Goal: Information Seeking & Learning: Learn about a topic

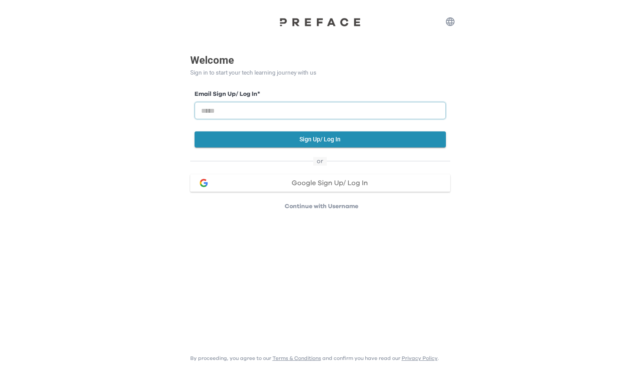
click at [384, 107] on input "email" at bounding box center [320, 110] width 251 height 17
click at [547, 143] on div "Welcome Sign in to start your tech learning journey with us Email Sign Up/ Log …" at bounding box center [320, 105] width 640 height 211
click at [353, 114] on input "email" at bounding box center [320, 110] width 251 height 17
click at [498, 181] on div "Welcome Sign in to start your tech learning journey with us Email Sign Up/ Log …" at bounding box center [320, 105] width 640 height 211
click at [381, 183] on div "Google Sign Up/ Log In" at bounding box center [330, 182] width 227 height 7
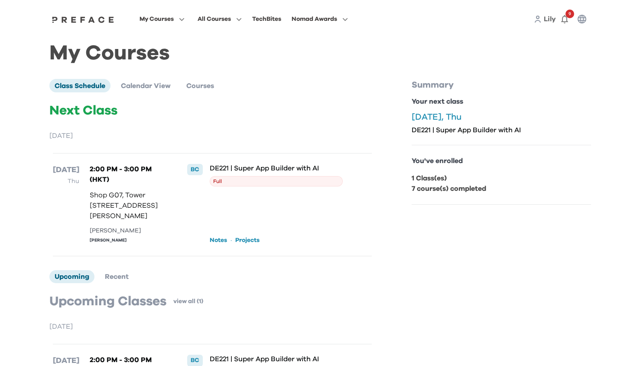
click at [219, 244] on link "Notes" at bounding box center [218, 240] width 17 height 9
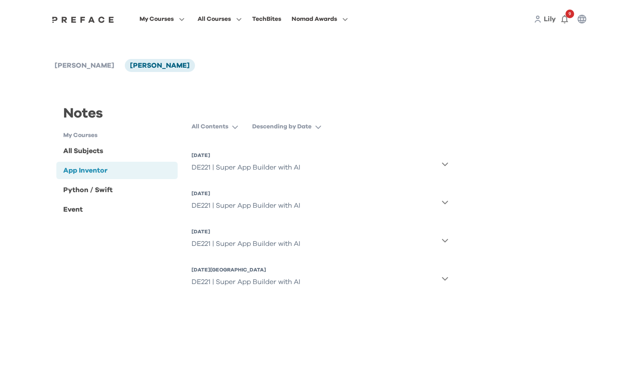
click at [443, 165] on icon "button" at bounding box center [445, 163] width 7 height 7
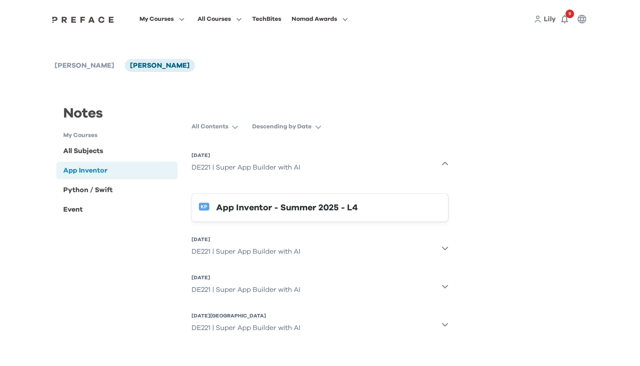
click at [442, 254] on button "20 Aug 2025, Wed DE221 | Super App Builder with AI" at bounding box center [320, 247] width 257 height 31
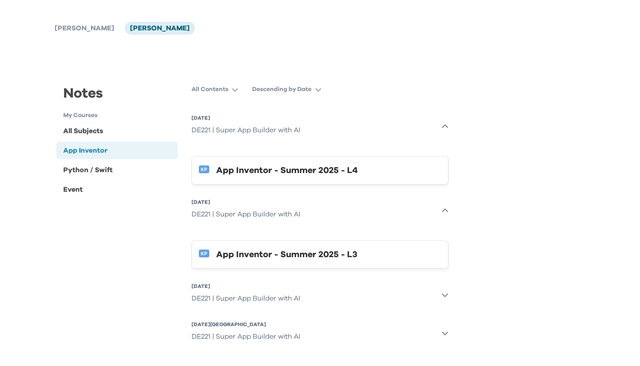
scroll to position [43, 0]
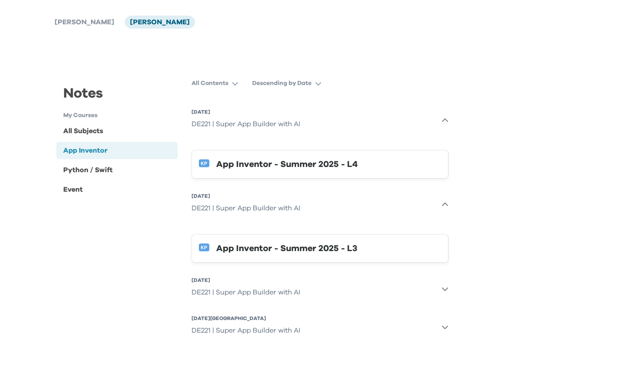
click at [448, 286] on icon "button" at bounding box center [445, 288] width 7 height 7
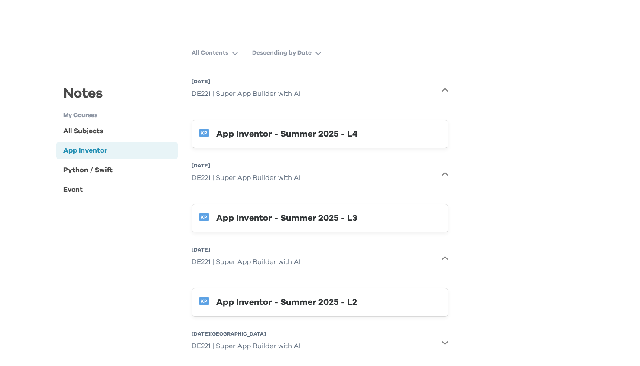
scroll to position [89, 0]
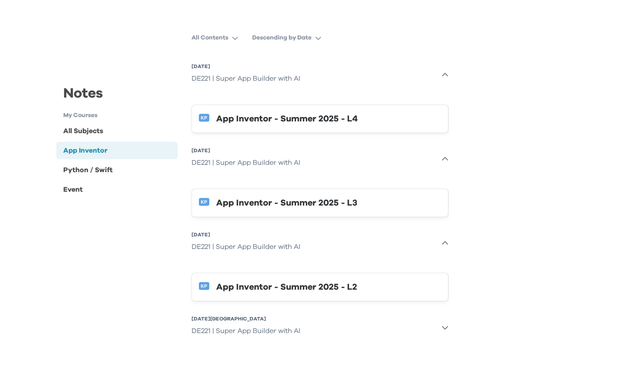
click at [445, 326] on icon "button" at bounding box center [445, 327] width 7 height 7
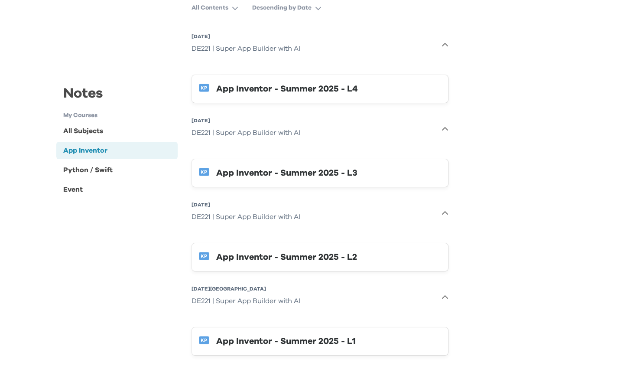
scroll to position [134, 0]
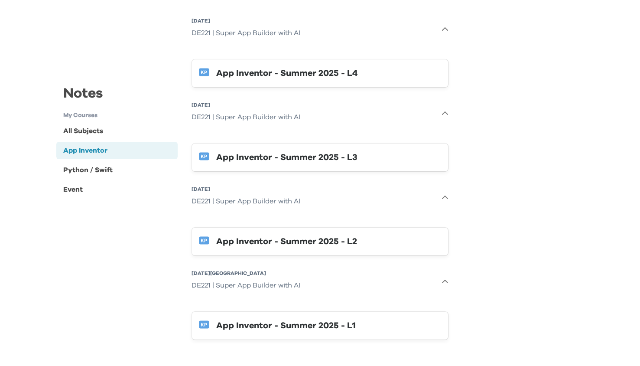
click at [337, 241] on div "App Inventor - Summer 2025 - L2" at bounding box center [328, 241] width 225 height 14
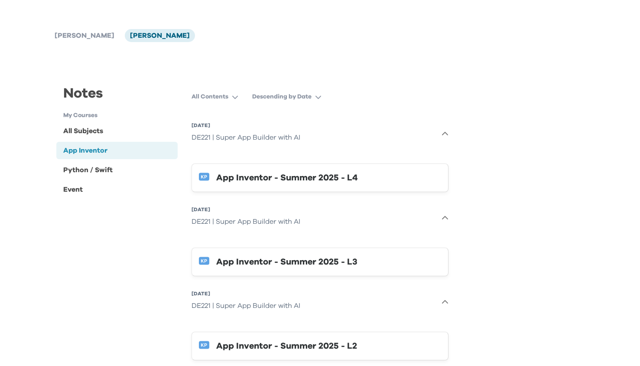
scroll to position [23, 0]
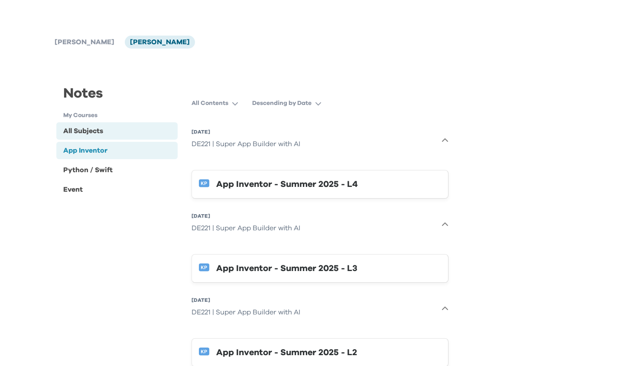
click at [91, 133] on div "All Subjects" at bounding box center [83, 131] width 40 height 10
click at [446, 151] on button "[DATE] DE221 | Super App Builder with AI" at bounding box center [320, 140] width 257 height 31
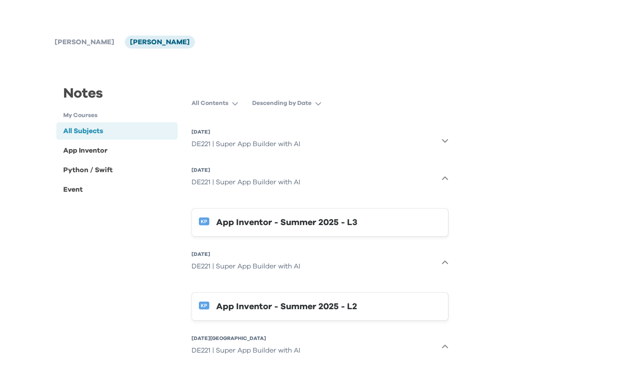
click at [441, 181] on button "20 Aug 2025, Wed DE221 | Super App Builder with AI" at bounding box center [320, 178] width 257 height 31
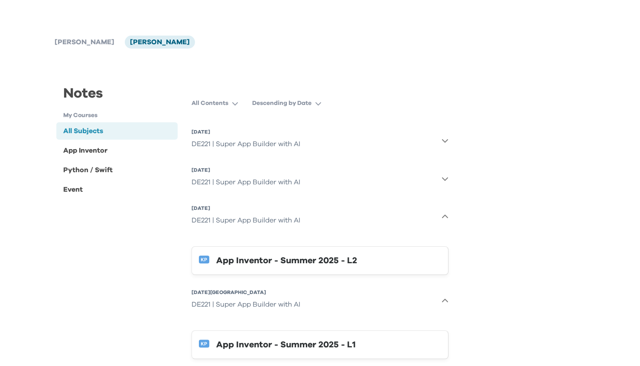
click at [76, 123] on div "All Subjects" at bounding box center [117, 130] width 122 height 17
click at [223, 104] on p "All Contents" at bounding box center [210, 103] width 37 height 9
click at [253, 128] on button "All Contents" at bounding box center [240, 126] width 90 height 16
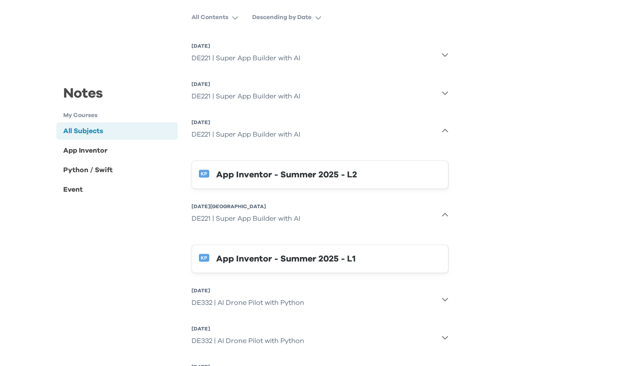
scroll to position [0, 0]
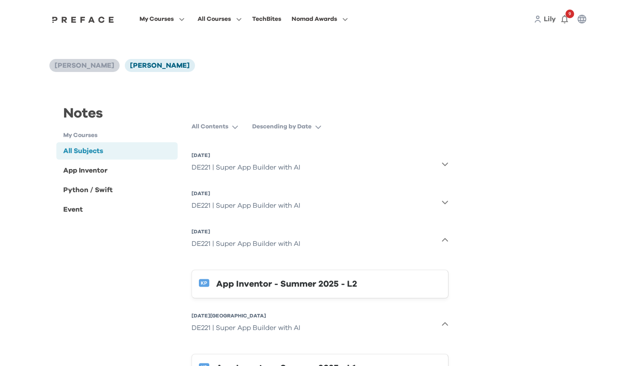
click at [65, 69] on span "[PERSON_NAME]" at bounding box center [85, 65] width 60 height 7
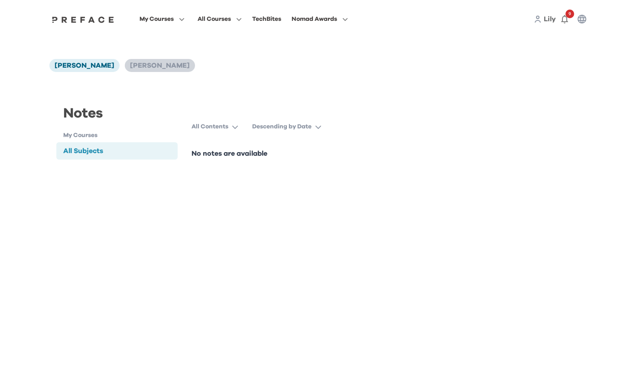
click at [130, 67] on span "[PERSON_NAME]" at bounding box center [160, 65] width 60 height 7
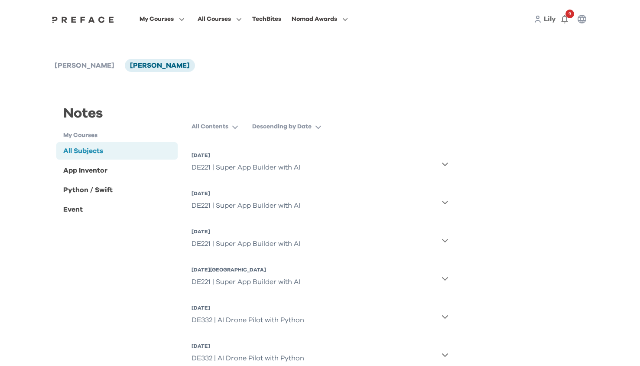
click at [235, 130] on button "All Contents" at bounding box center [219, 127] width 54 height 16
click at [212, 184] on button "Project Only" at bounding box center [240, 180] width 90 height 16
click at [212, 125] on p "Project Only" at bounding box center [210, 126] width 36 height 9
click at [215, 166] on button "Knowledge Point Only" at bounding box center [240, 165] width 90 height 16
click at [205, 130] on p "Knowledge Point Only" at bounding box center [224, 126] width 65 height 9
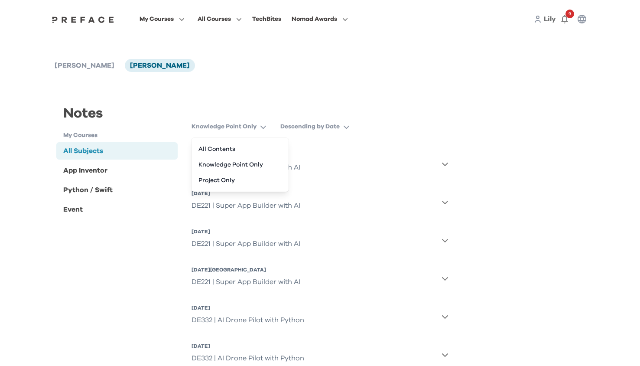
click at [210, 148] on button "All Contents" at bounding box center [240, 149] width 90 height 16
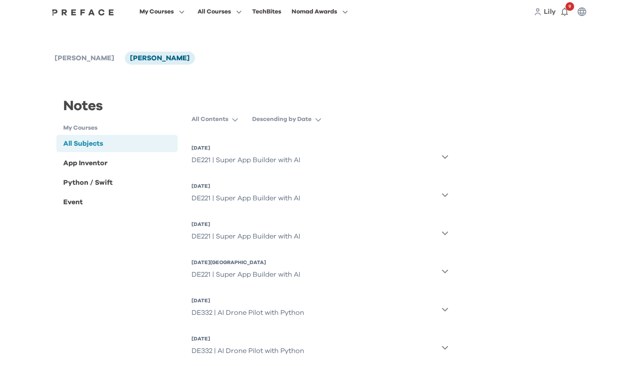
scroll to position [1, 0]
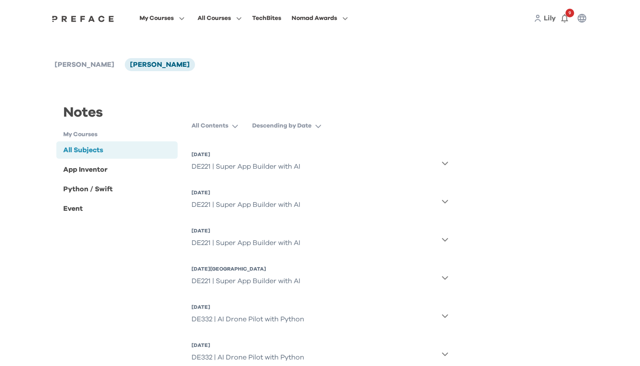
click at [440, 163] on button "[DATE] DE221 | Super App Builder with AI" at bounding box center [320, 162] width 257 height 31
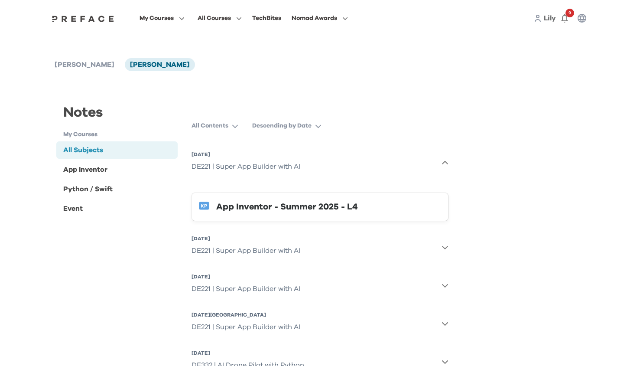
click at [166, 22] on span "My Courses" at bounding box center [157, 18] width 34 height 10
click at [167, 52] on span at bounding box center [161, 53] width 81 height 24
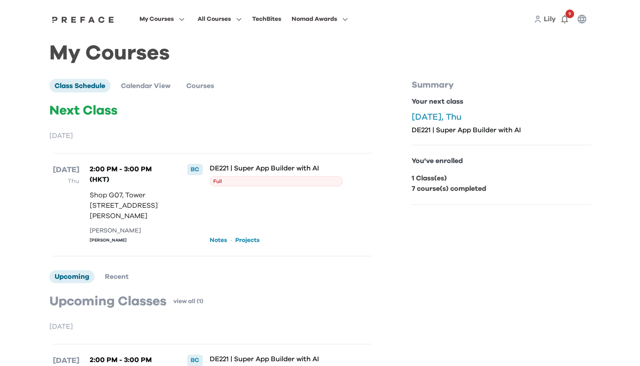
click at [254, 244] on link "Projects" at bounding box center [247, 240] width 24 height 9
click at [220, 244] on link "Notes" at bounding box center [218, 240] width 17 height 9
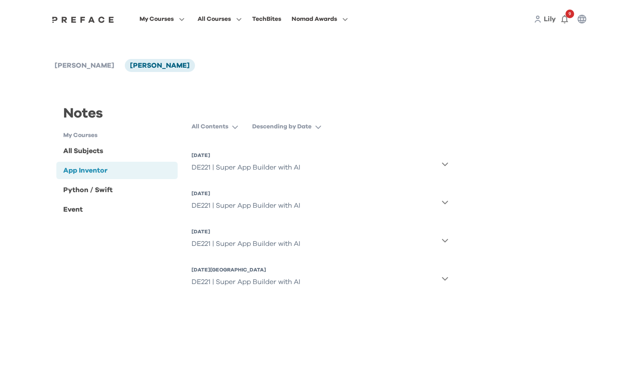
click at [442, 167] on icon "button" at bounding box center [445, 163] width 7 height 7
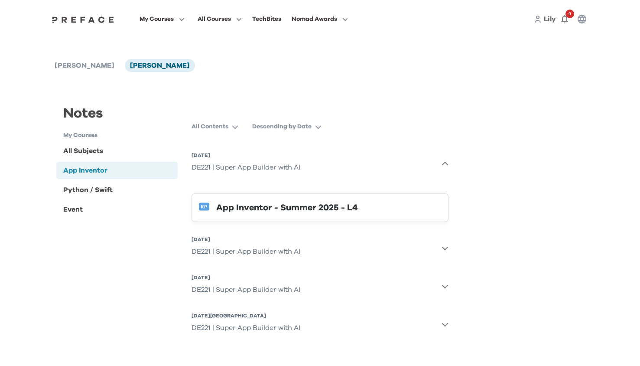
click at [378, 211] on div "App Inventor - Summer 2025 - L4" at bounding box center [328, 208] width 225 height 14
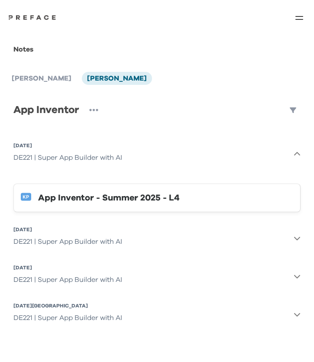
click at [215, 197] on div "App Inventor - Summer 2025 - L4" at bounding box center [165, 198] width 255 height 14
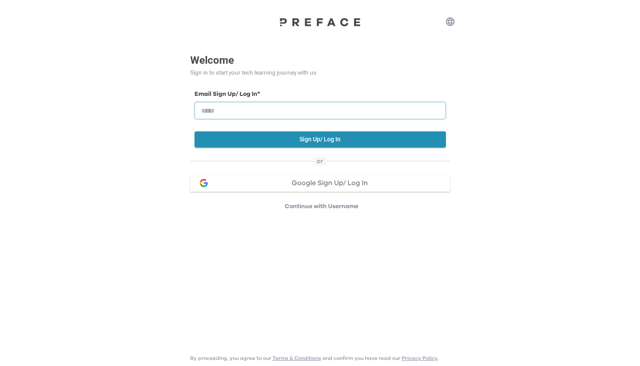
click at [266, 109] on input "email" at bounding box center [320, 110] width 251 height 17
type input "**********"
click at [296, 184] on span "Google Sign Up/ Log In" at bounding box center [330, 182] width 76 height 7
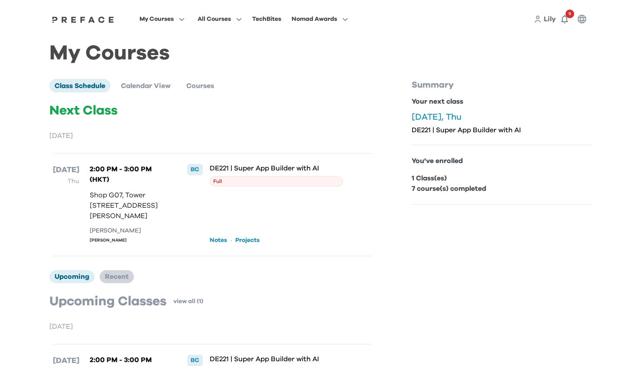
drag, startPoint x: 111, startPoint y: 296, endPoint x: 116, endPoint y: 290, distance: 8.0
click at [111, 280] on span "Recent" at bounding box center [117, 276] width 24 height 7
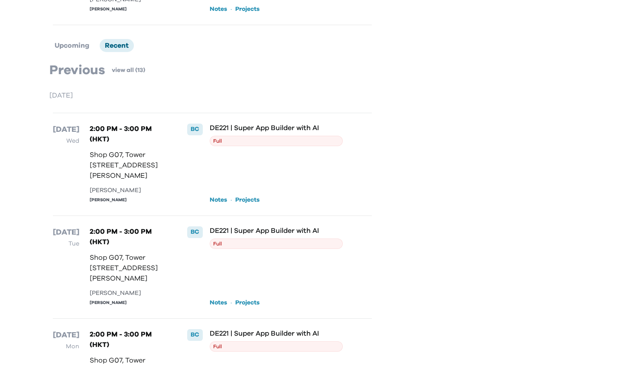
click at [219, 204] on link "Notes" at bounding box center [218, 199] width 17 height 9
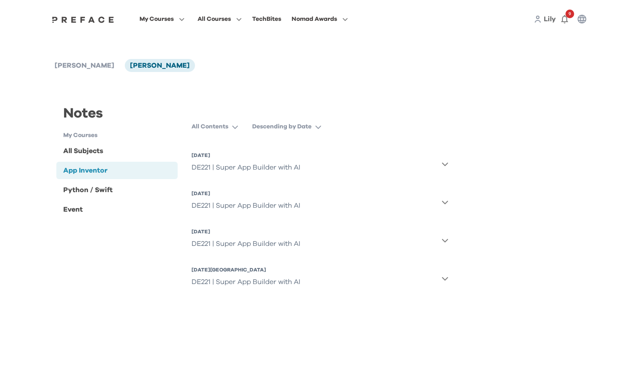
click at [446, 163] on icon "button" at bounding box center [445, 163] width 7 height 7
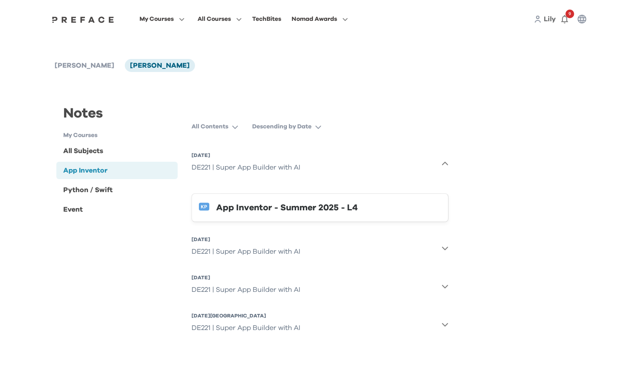
click at [404, 211] on div "App Inventor - Summer 2025 - L4" at bounding box center [328, 208] width 225 height 14
